Goal: Find contact information: Find contact information

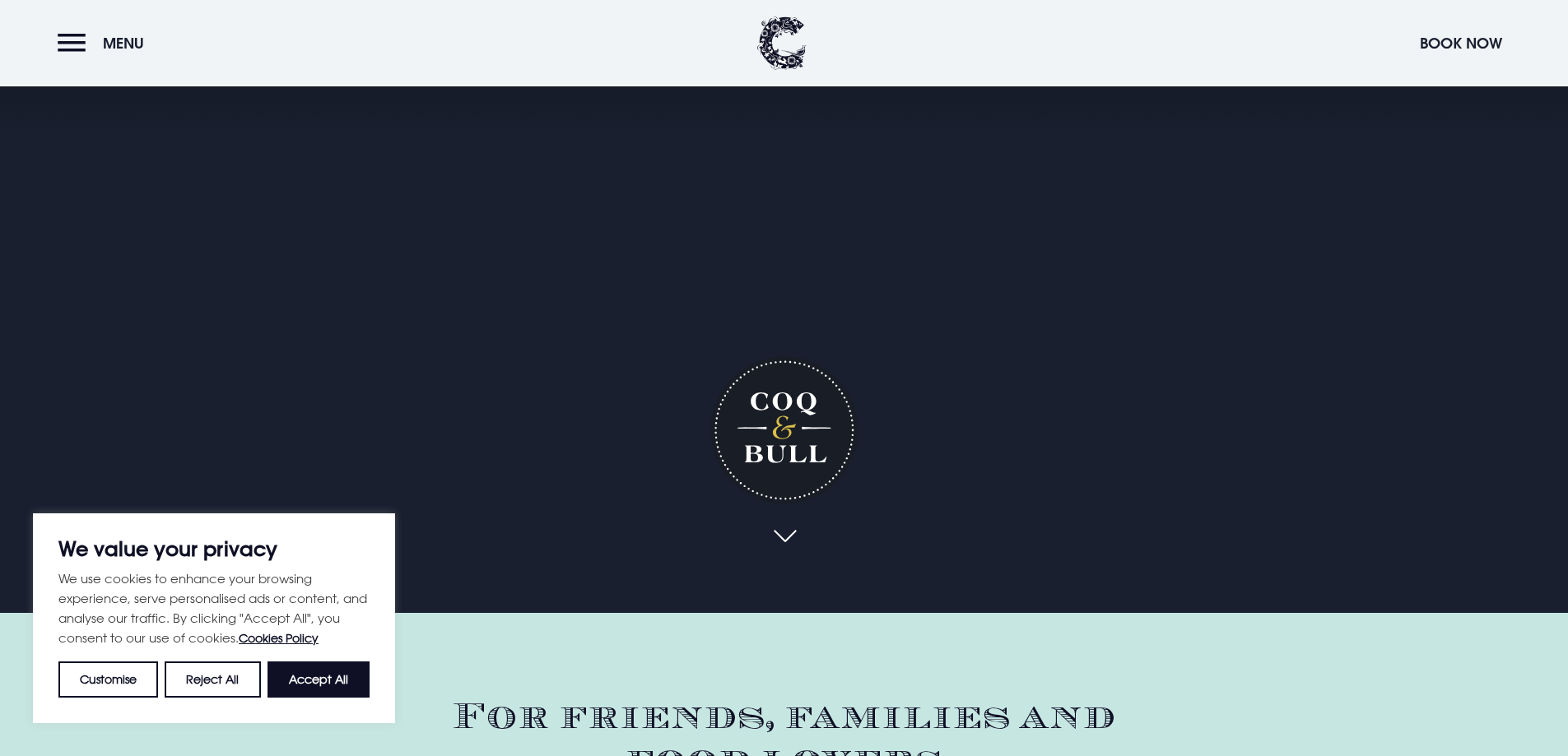
scroll to position [82, 0]
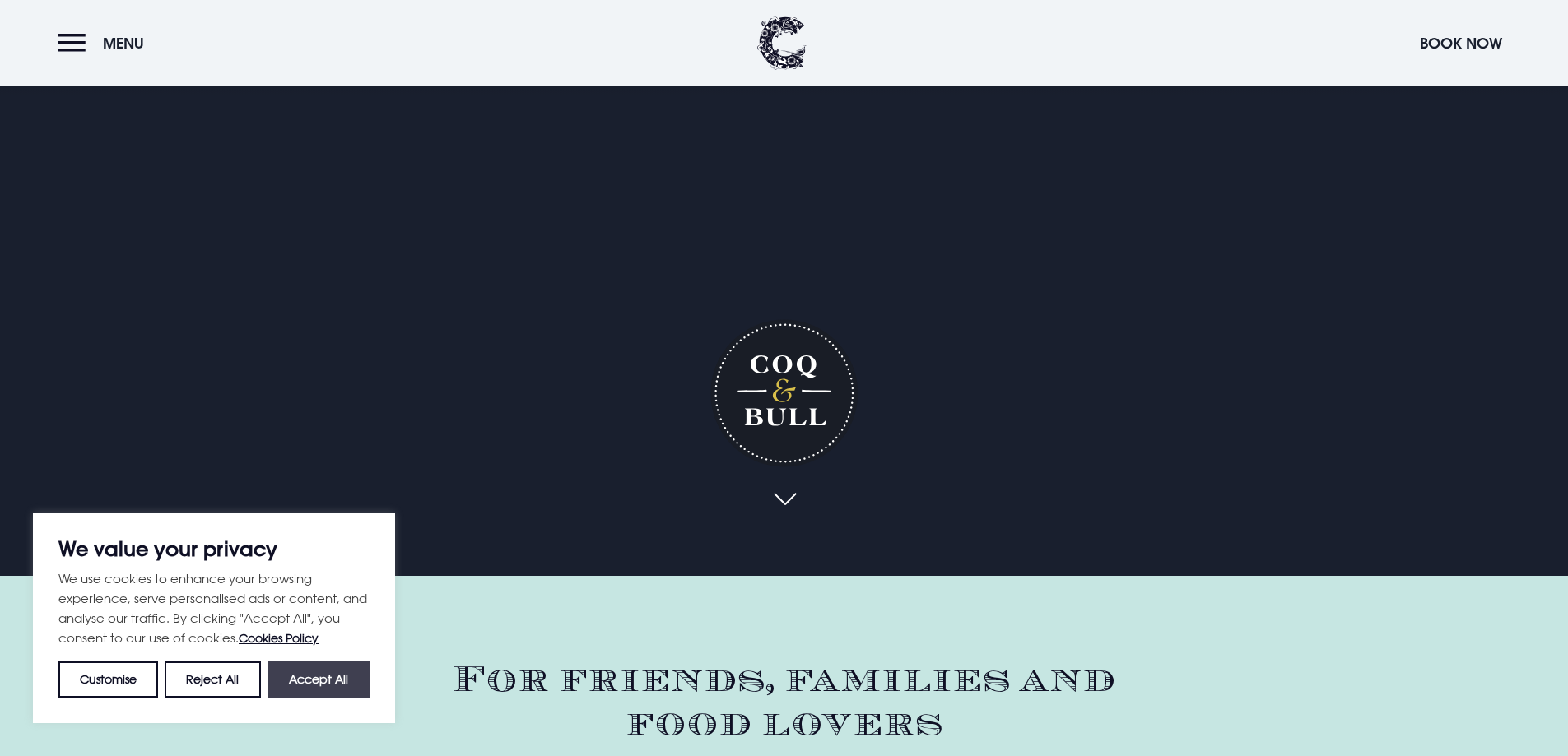
click at [313, 685] on button "Accept All" at bounding box center [318, 680] width 102 height 36
checkbox input "true"
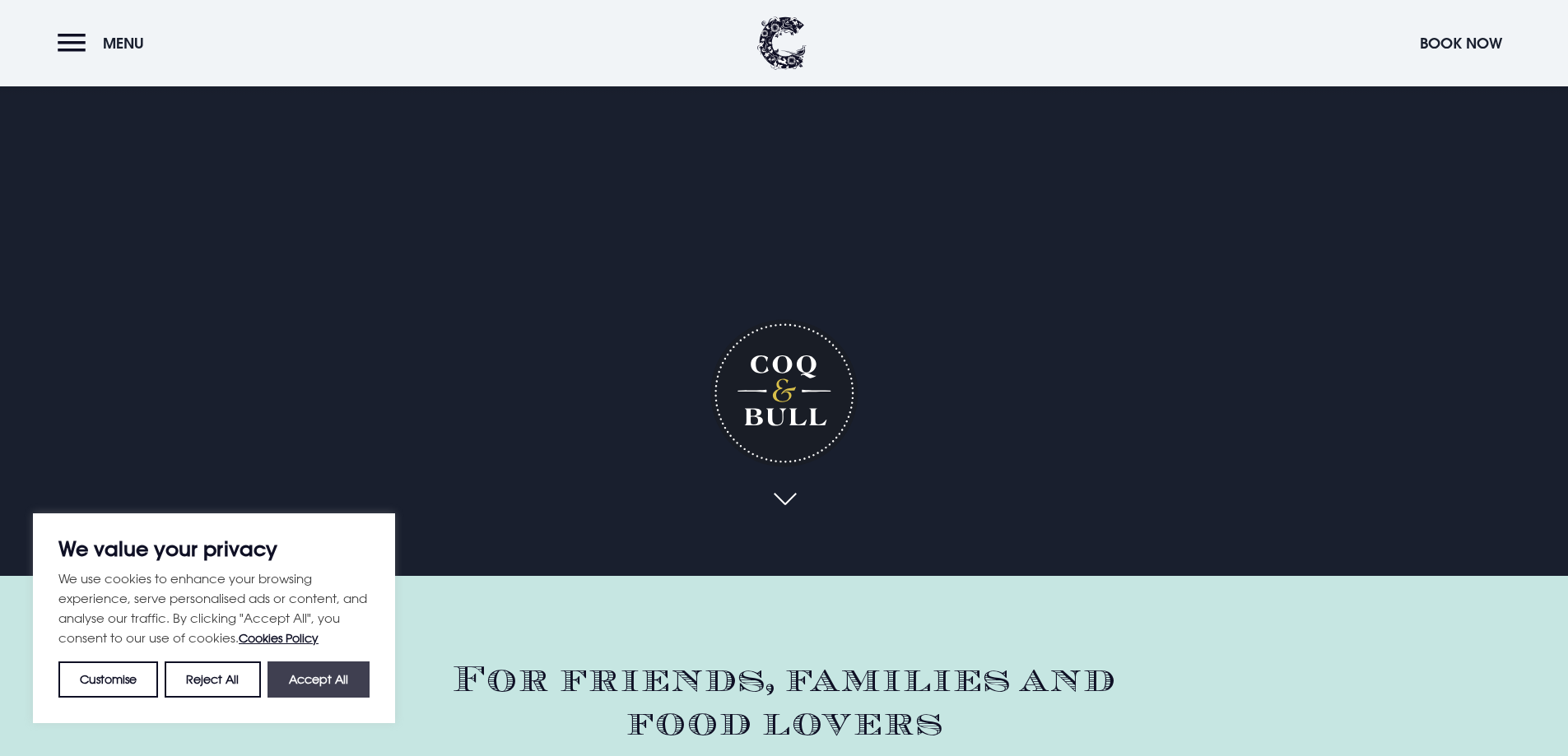
checkbox input "true"
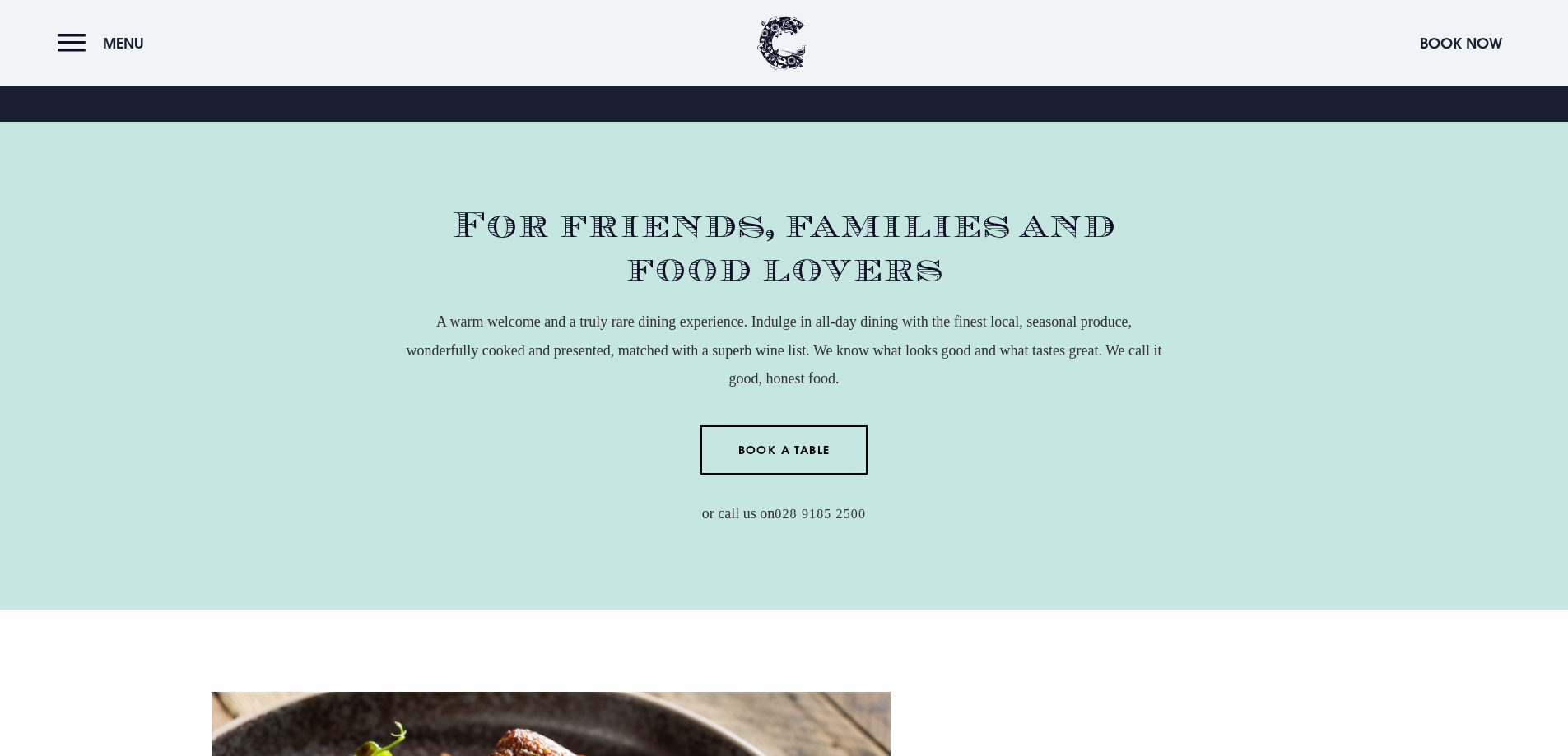
scroll to position [576, 0]
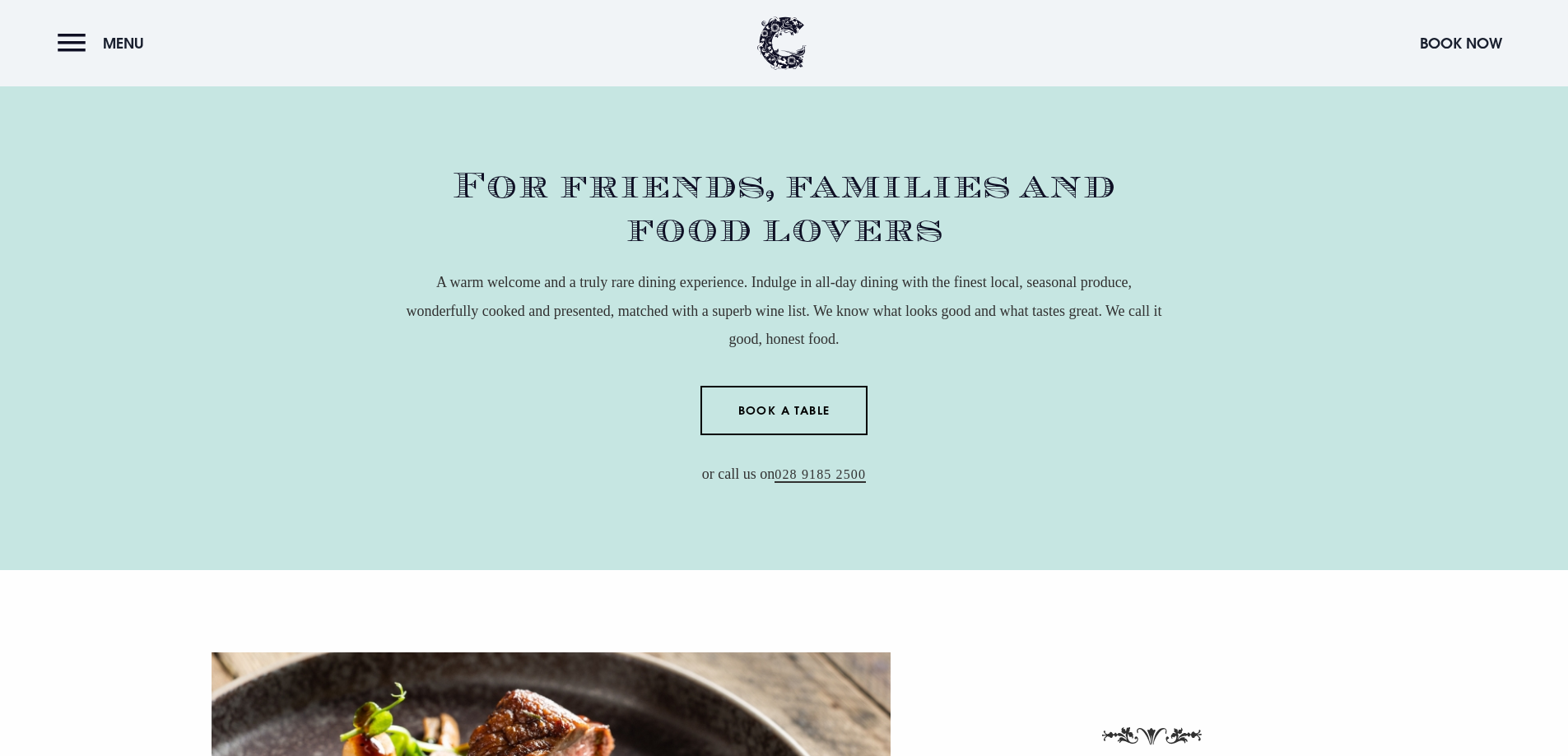
click at [804, 474] on link "028 9185 2500" at bounding box center [820, 475] width 91 height 15
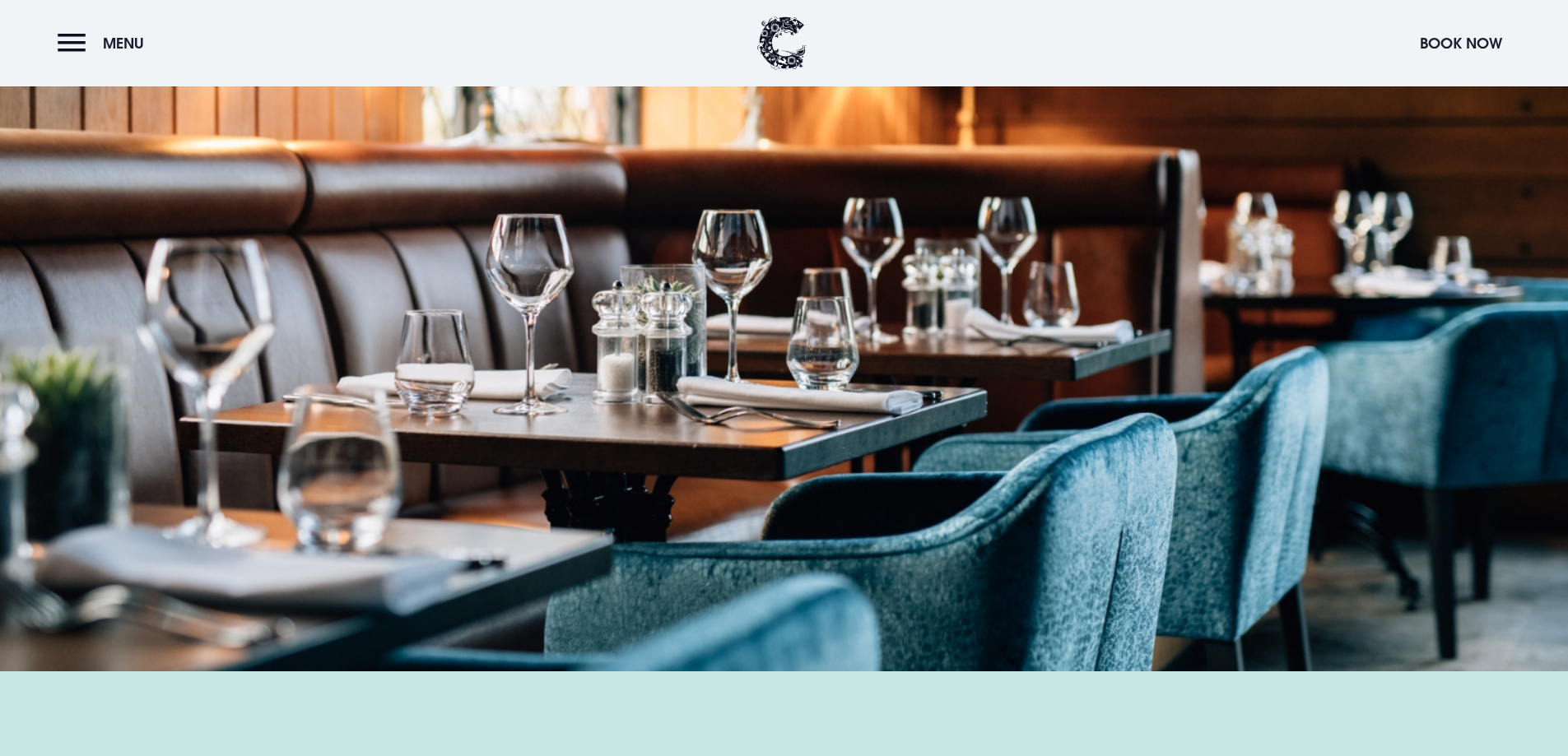
scroll to position [1893, 0]
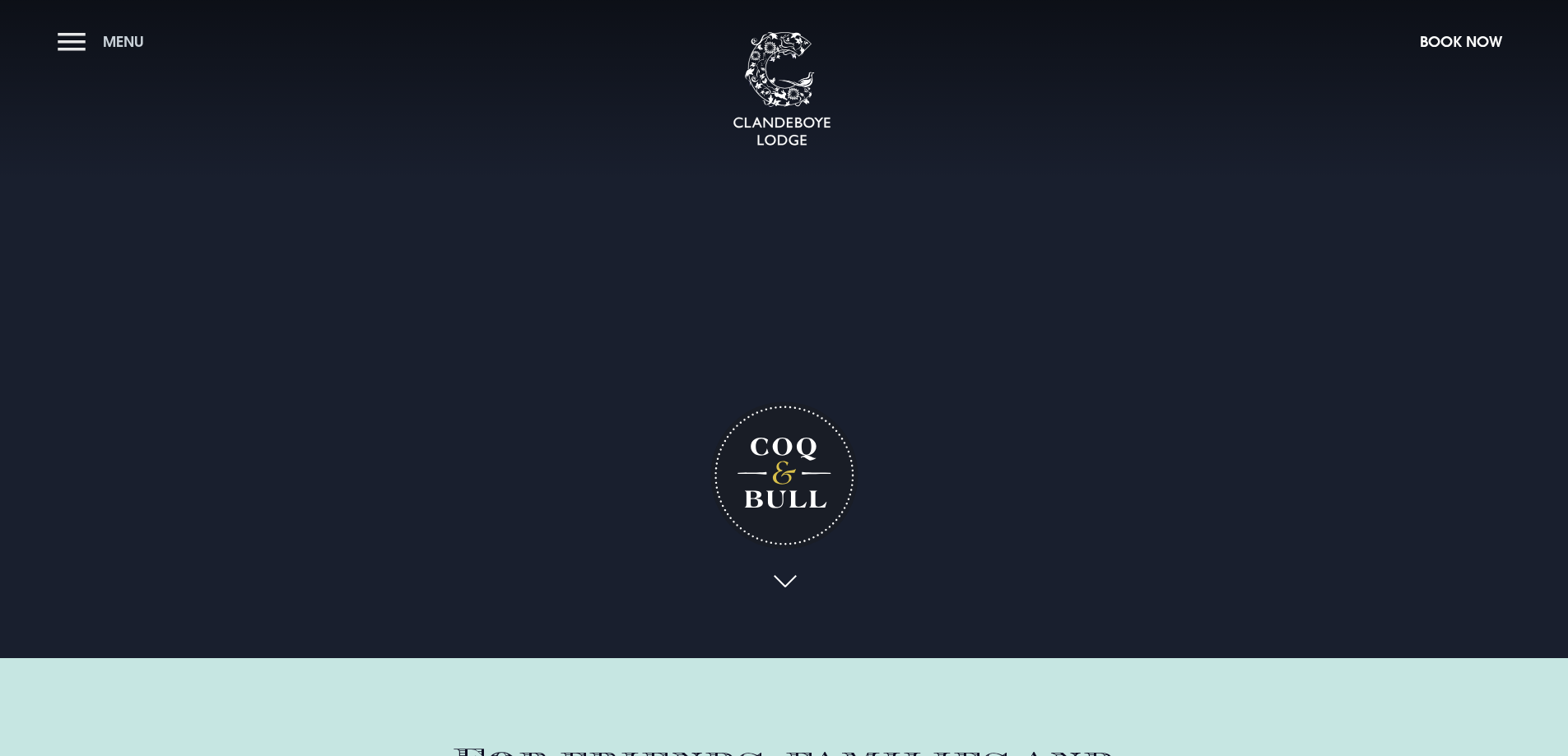
click at [101, 40] on button "Menu" at bounding box center [105, 41] width 95 height 35
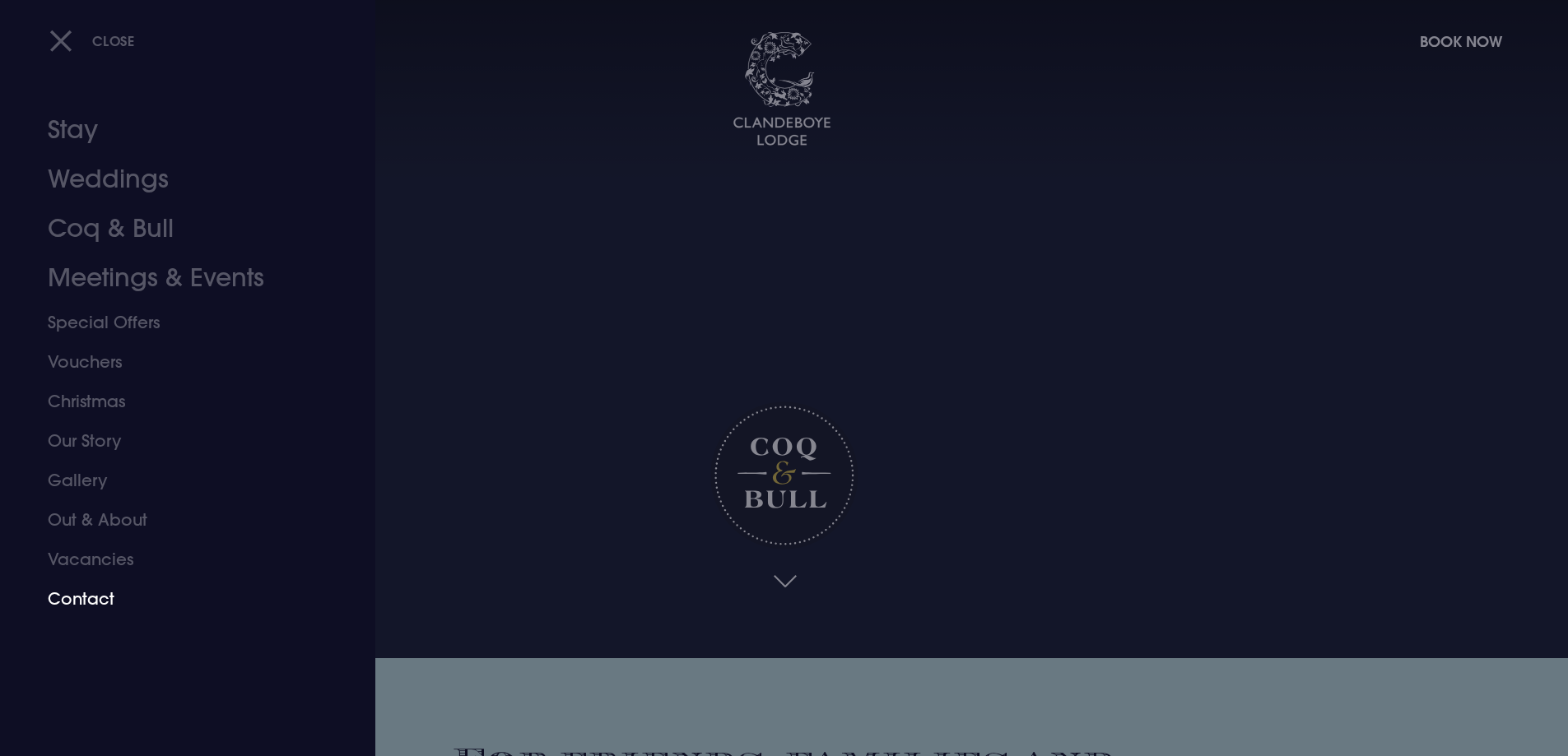
click at [97, 601] on link "Contact" at bounding box center [178, 599] width 260 height 40
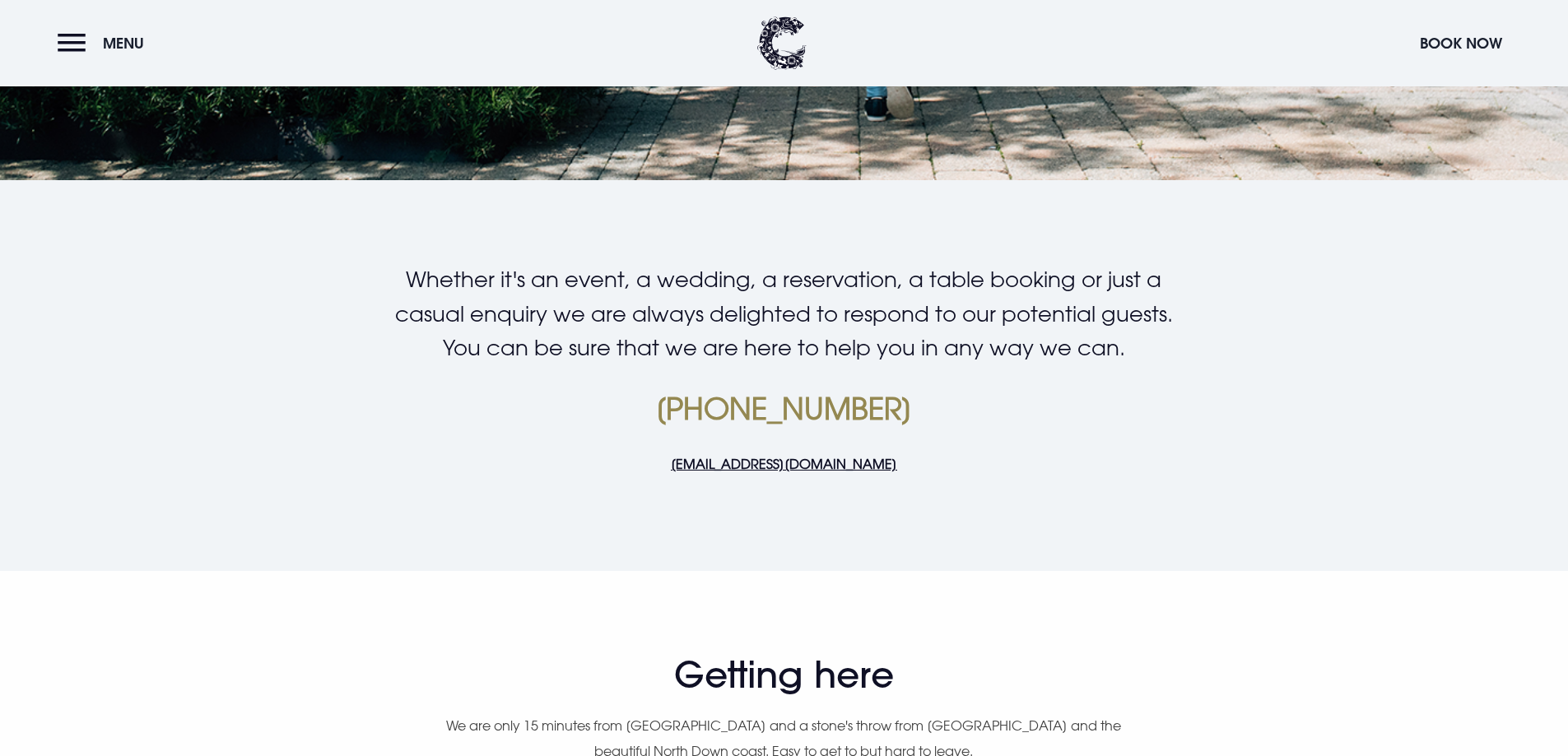
scroll to position [494, 0]
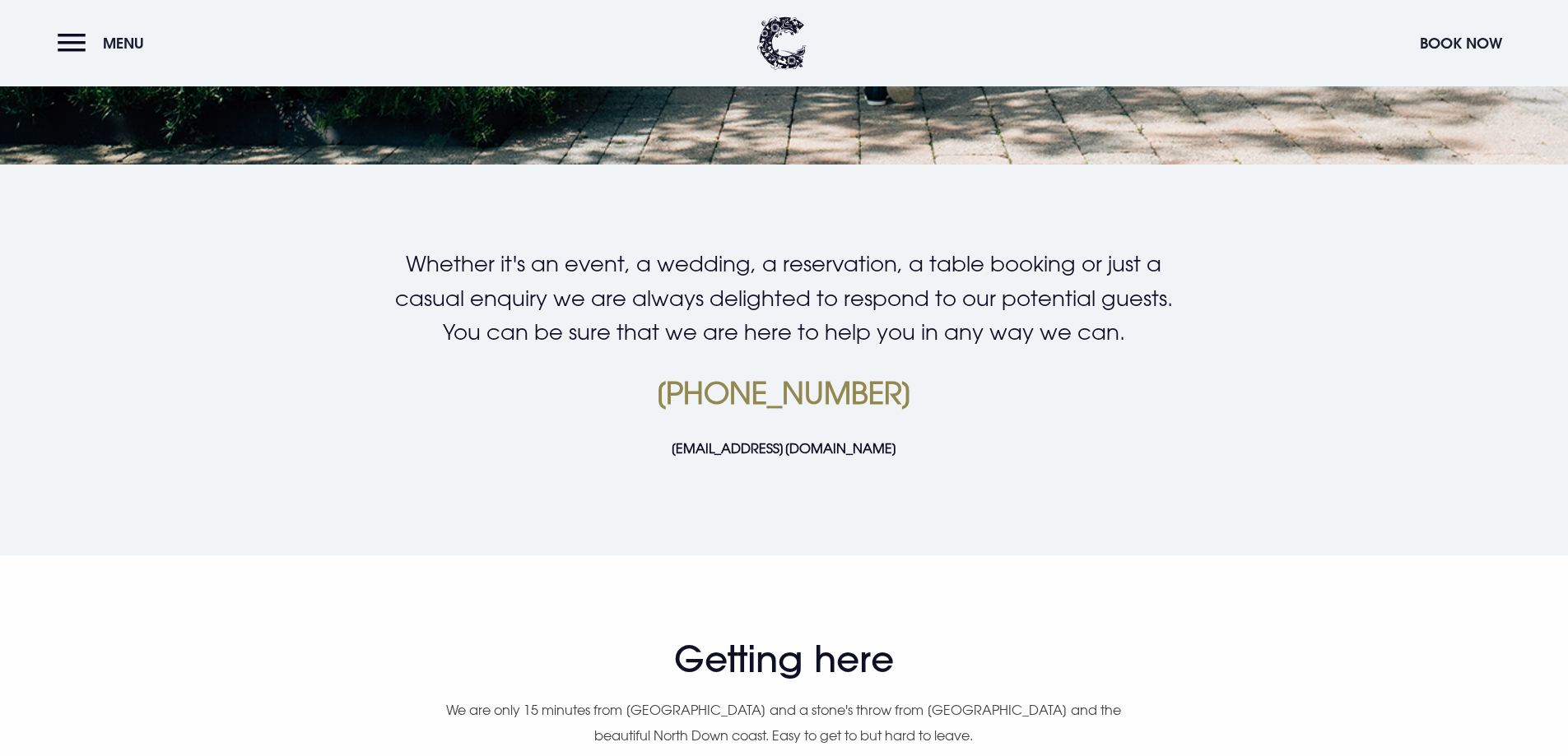
click at [769, 446] on link "[EMAIL_ADDRESS][DOMAIN_NAME]" at bounding box center [784, 448] width 226 height 16
click at [714, 451] on link "[EMAIL_ADDRESS][DOMAIN_NAME]" at bounding box center [784, 448] width 226 height 16
click at [740, 451] on link "[EMAIL_ADDRESS][DOMAIN_NAME]" at bounding box center [784, 448] width 226 height 16
click at [740, 449] on link "[EMAIL_ADDRESS][DOMAIN_NAME]" at bounding box center [784, 448] width 226 height 16
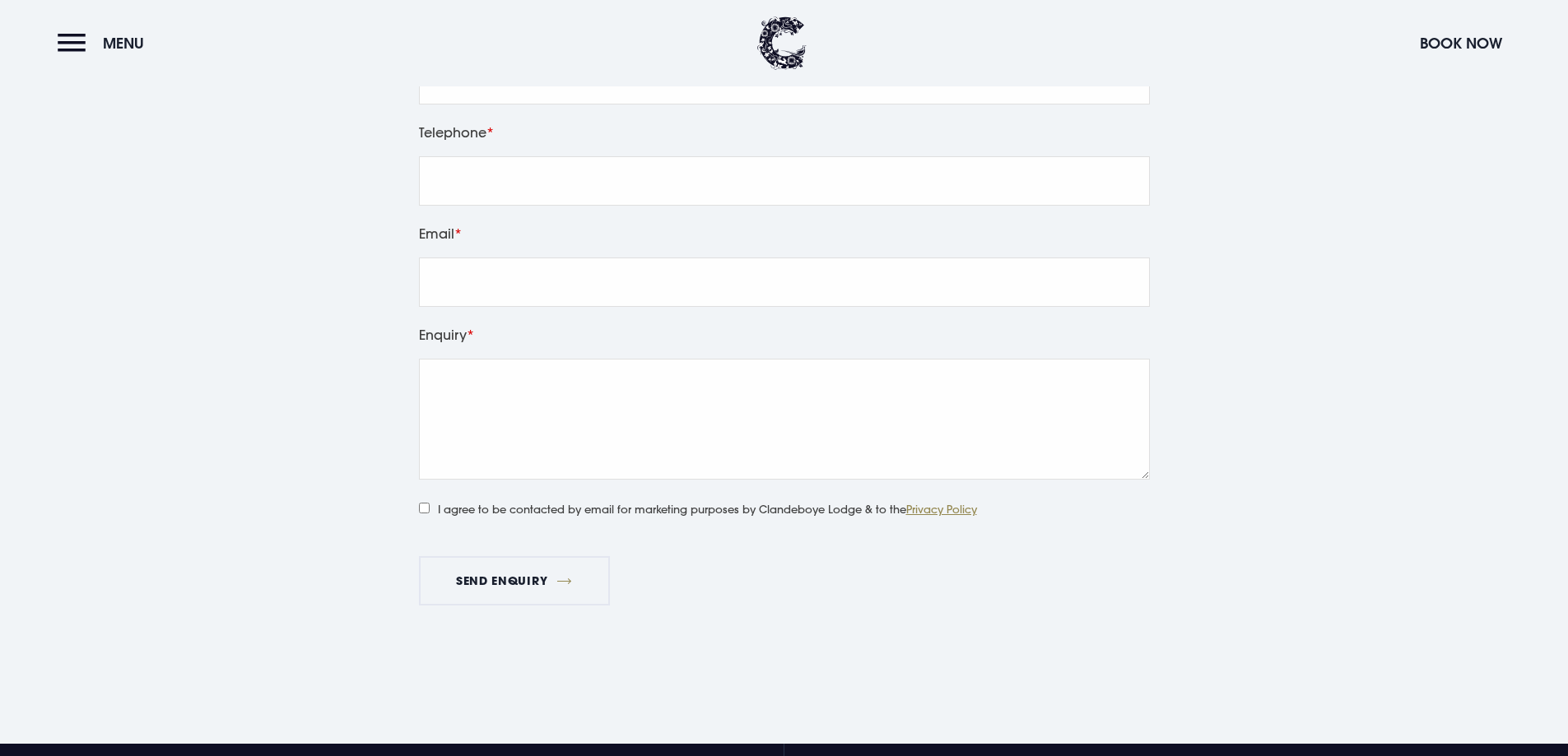
scroll to position [2468, 0]
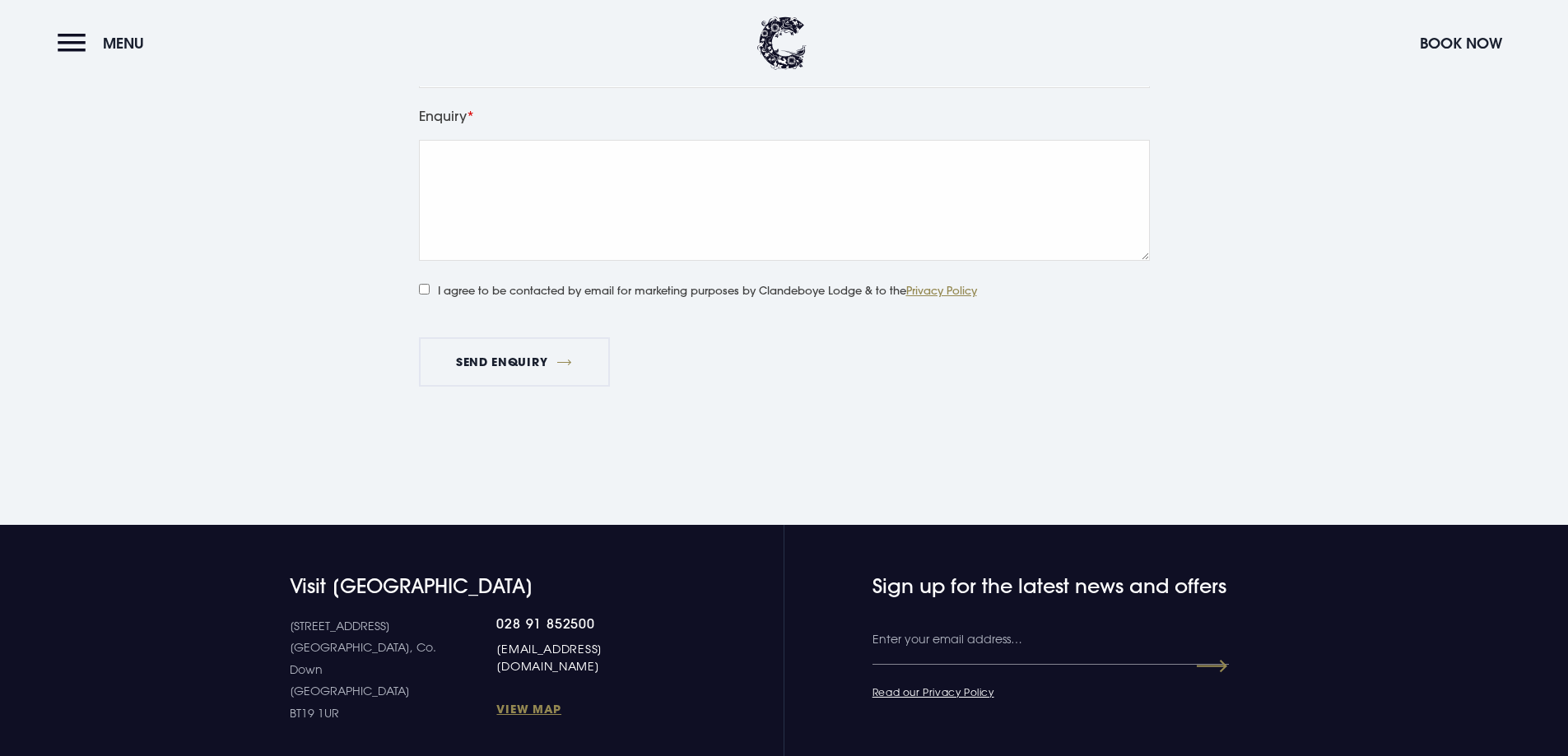
click at [503, 652] on link "[EMAIL_ADDRESS][DOMAIN_NAME]" at bounding box center [587, 657] width 180 height 34
click at [541, 648] on link "[EMAIL_ADDRESS][DOMAIN_NAME]" at bounding box center [587, 657] width 180 height 34
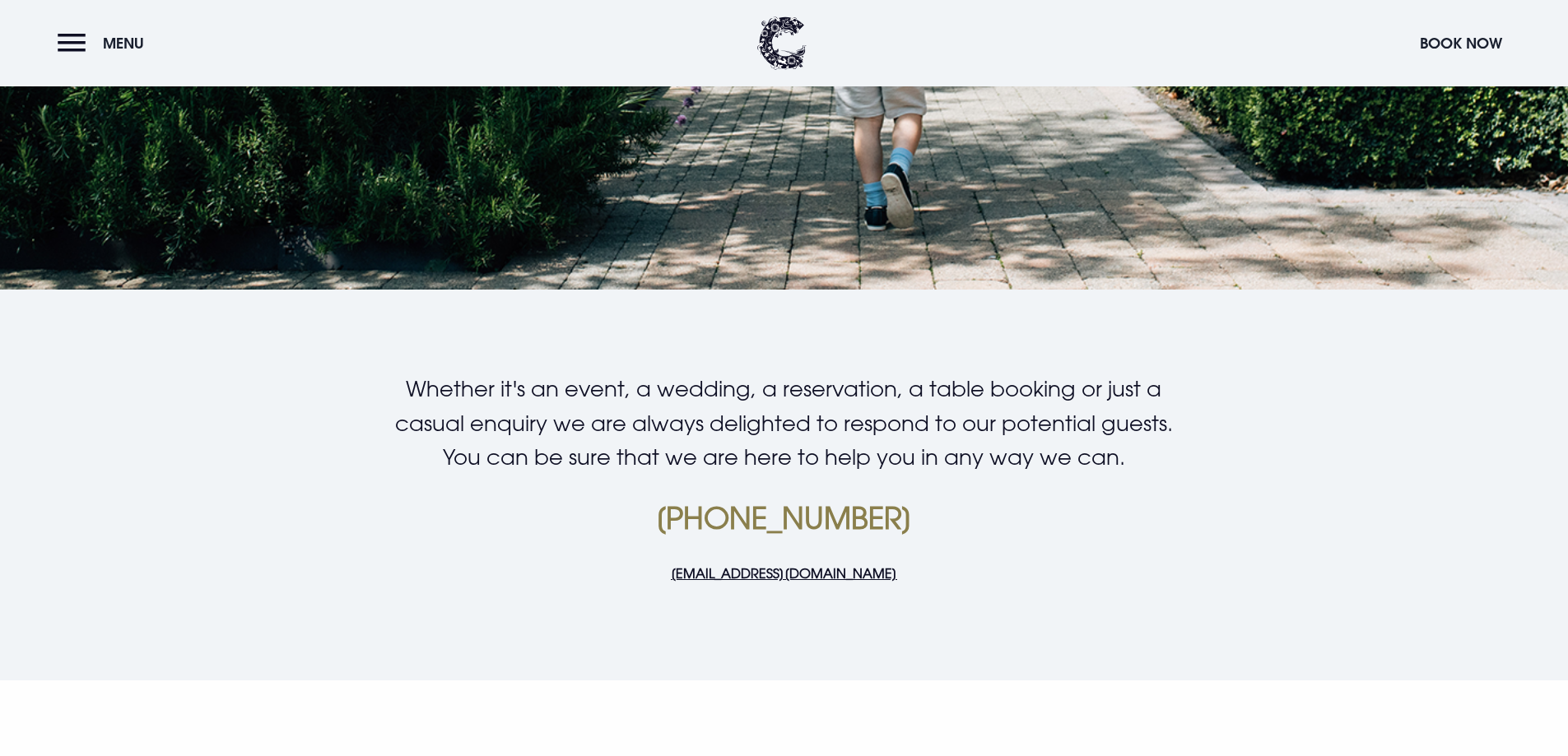
scroll to position [329, 0]
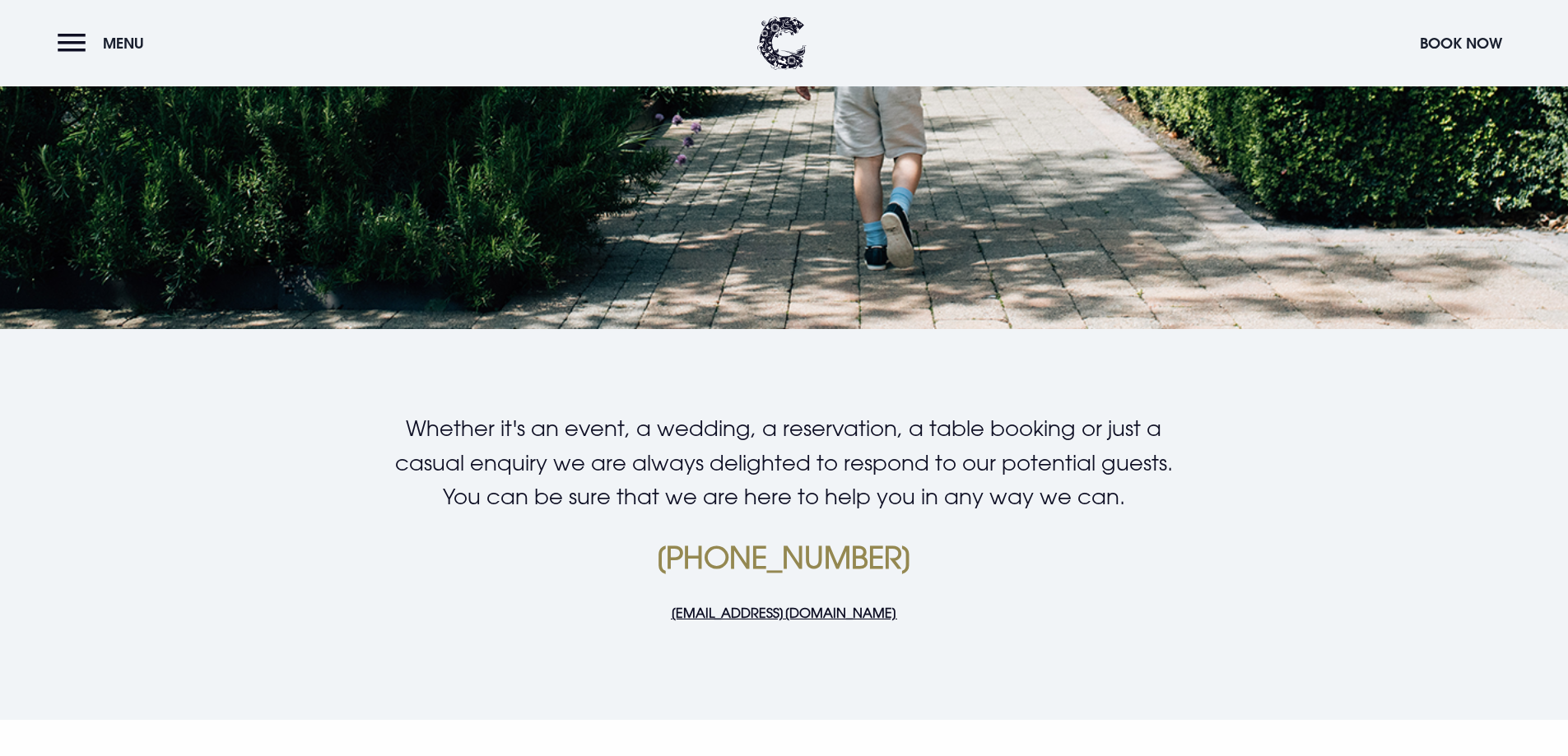
drag, startPoint x: 918, startPoint y: 615, endPoint x: 666, endPoint y: 631, distance: 252.5
click at [666, 631] on div "Whether it's an event, a wedding, a reservation, a table booking or just a casu…" at bounding box center [783, 531] width 951 height 239
drag, startPoint x: 955, startPoint y: 707, endPoint x: 1034, endPoint y: 595, distance: 137.1
click at [955, 706] on section "Whether it's an event, a wedding, a reservation, a table booking or just a casu…" at bounding box center [784, 524] width 1568 height 391
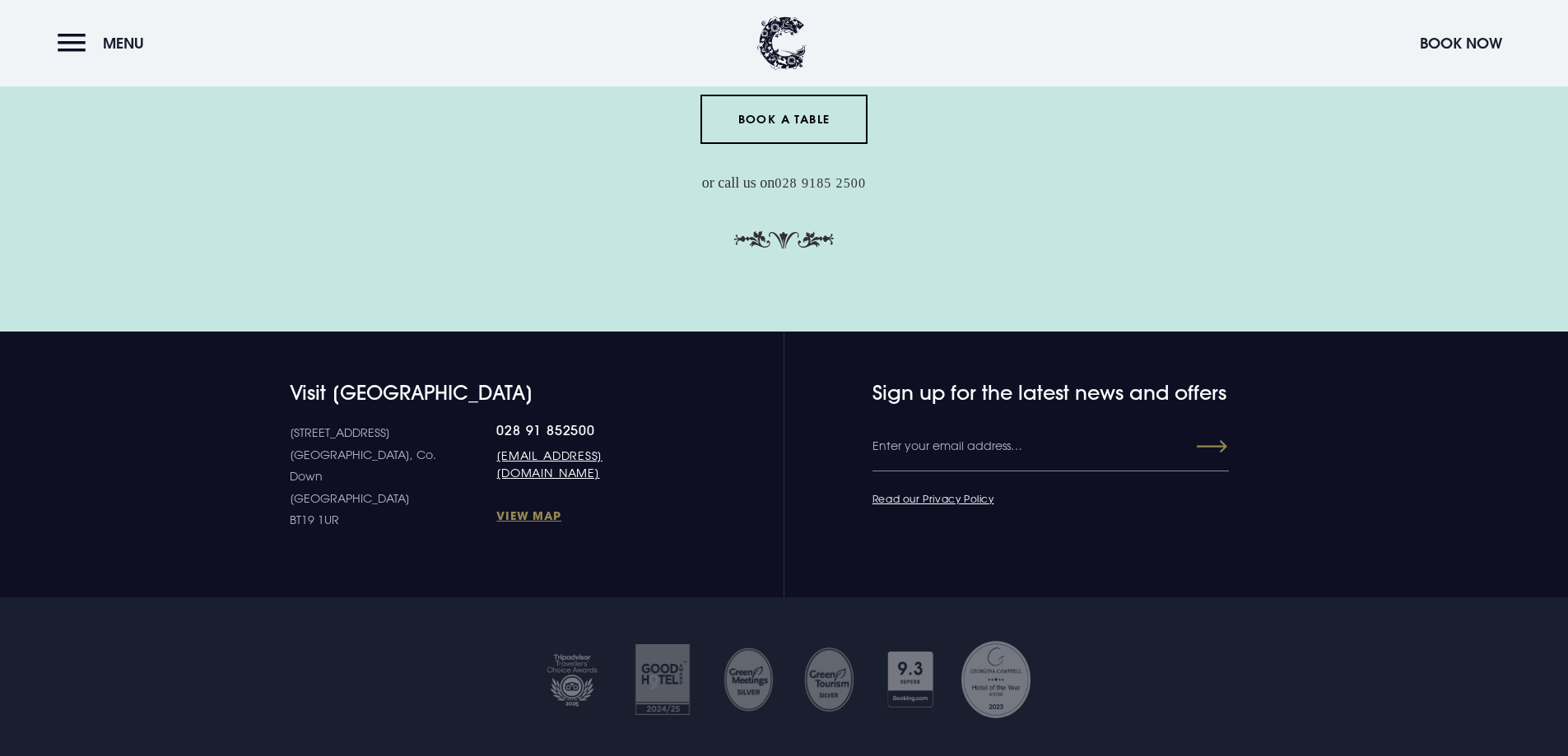
scroll to position [5595, 0]
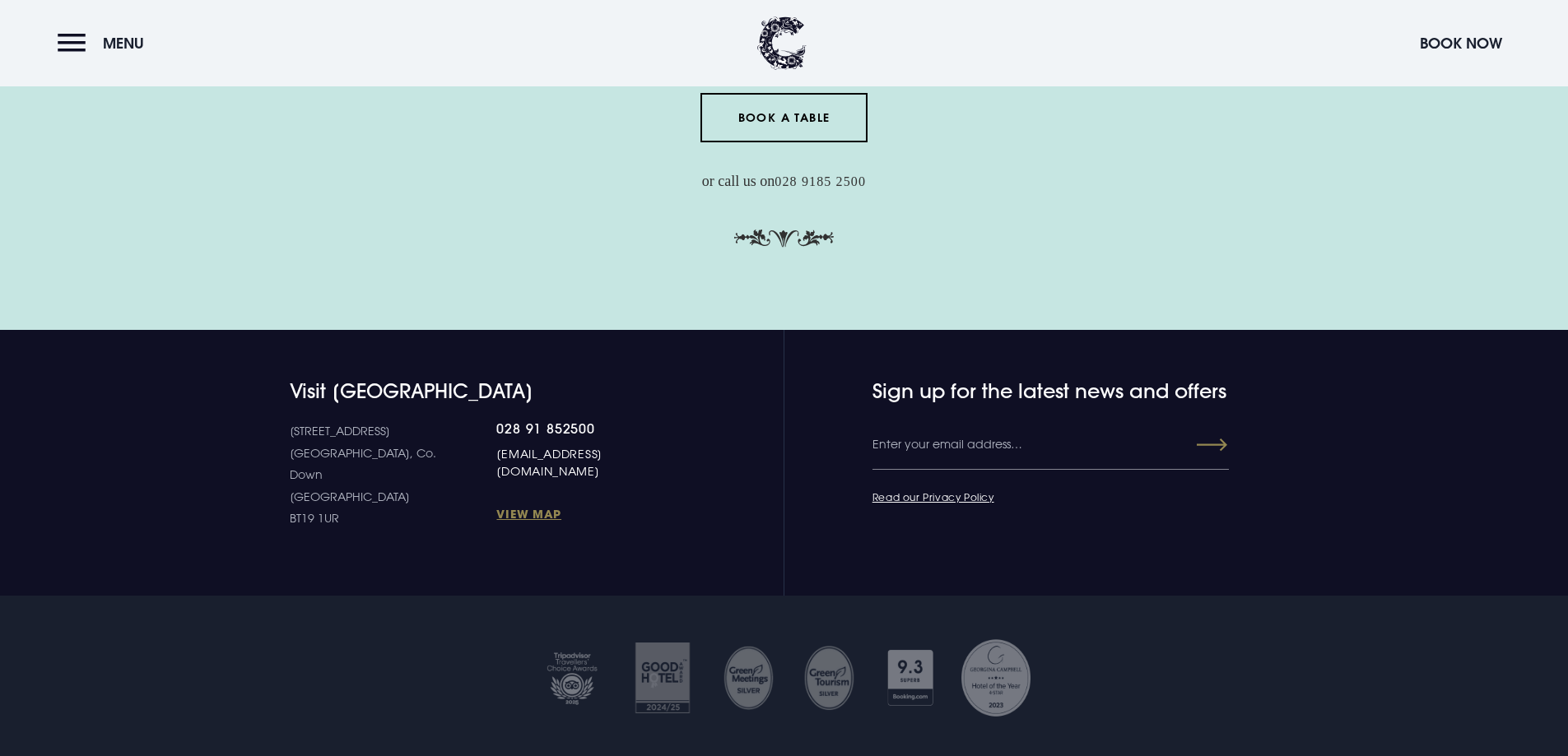
click at [497, 455] on link "[EMAIL_ADDRESS][DOMAIN_NAME]" at bounding box center [587, 462] width 180 height 34
drag, startPoint x: 657, startPoint y: 446, endPoint x: 433, endPoint y: 441, distance: 224.1
click at [433, 441] on div "[STREET_ADDRESS] Down [GEOGRAPHIC_DATA] BT19 1UR 028 91 852500 [EMAIL_ADDRESS][…" at bounding box center [483, 474] width 387 height 109
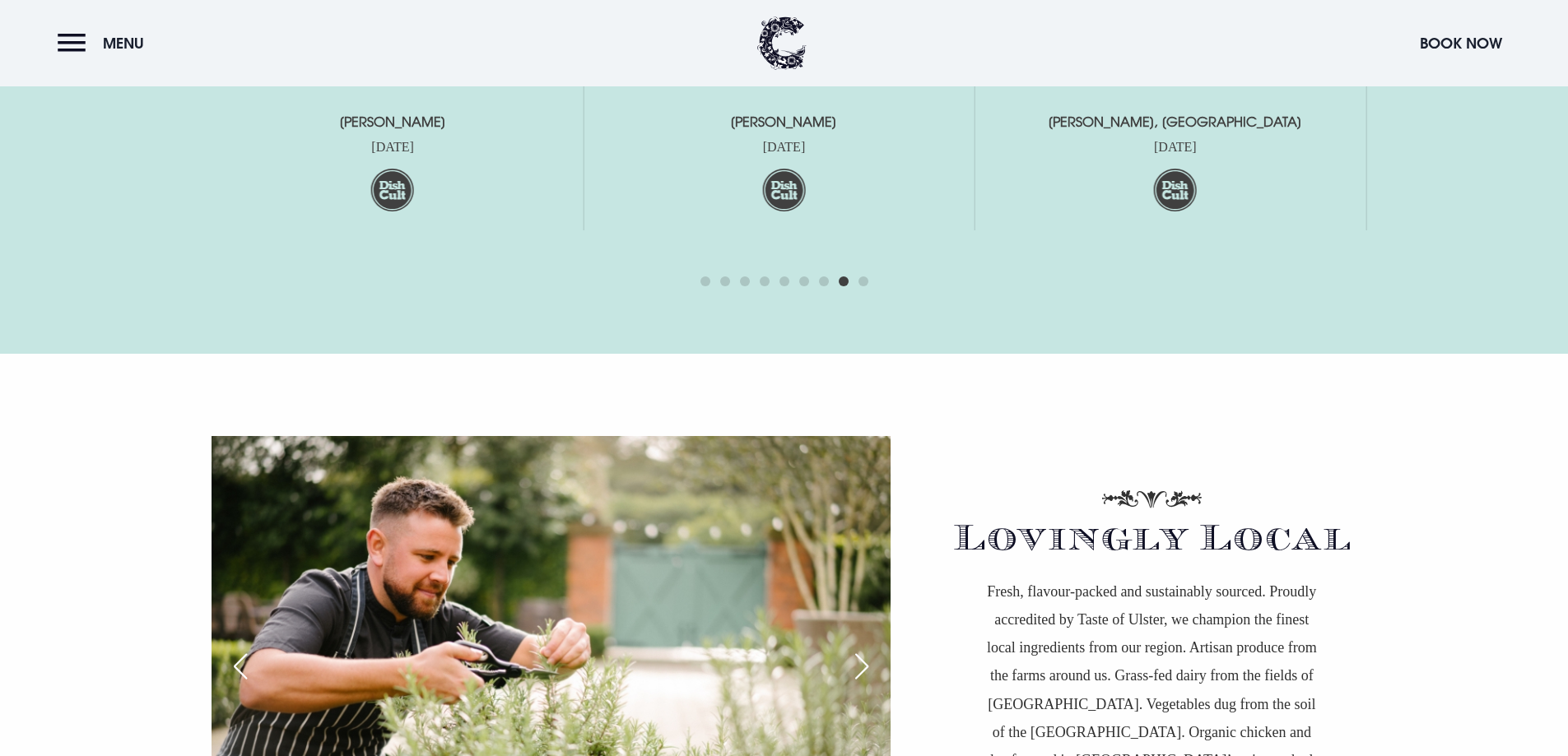
scroll to position [4443, 0]
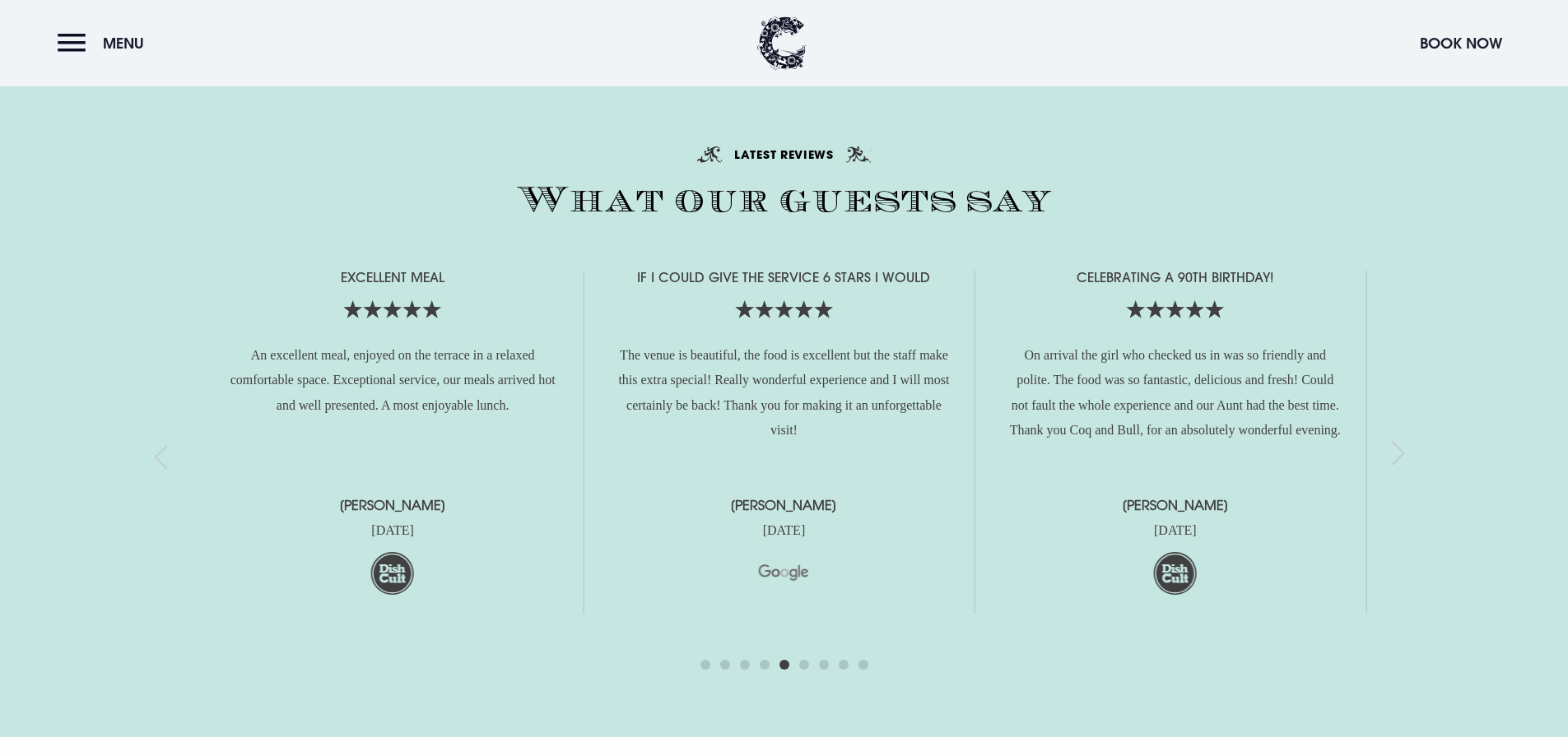
scroll to position [4032, 0]
